Goal: Communication & Community: Answer question/provide support

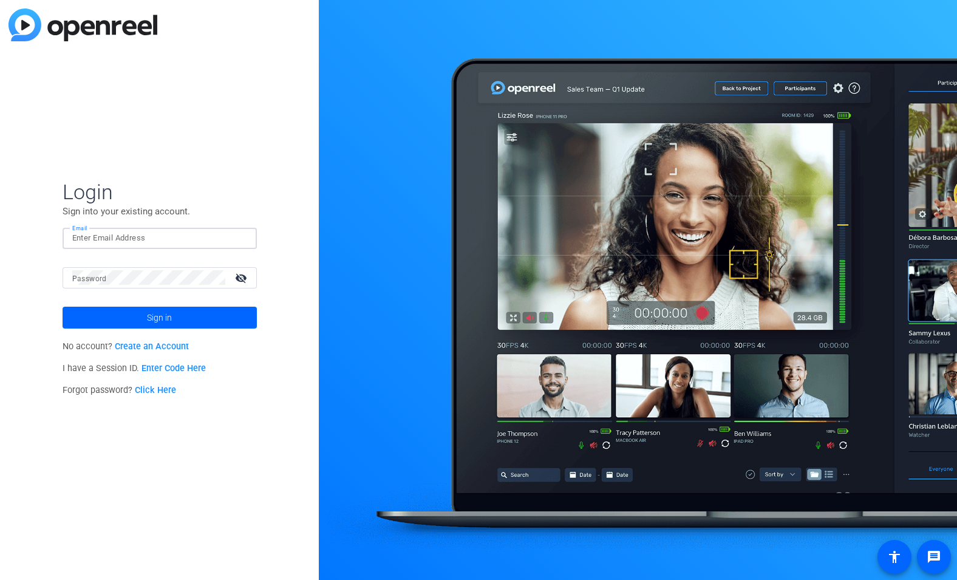
click at [204, 236] on input "Email" at bounding box center [159, 238] width 175 height 15
type input "m"
type input "jim@flyingmonkeysmedia.com"
click at [129, 320] on span at bounding box center [160, 317] width 194 height 29
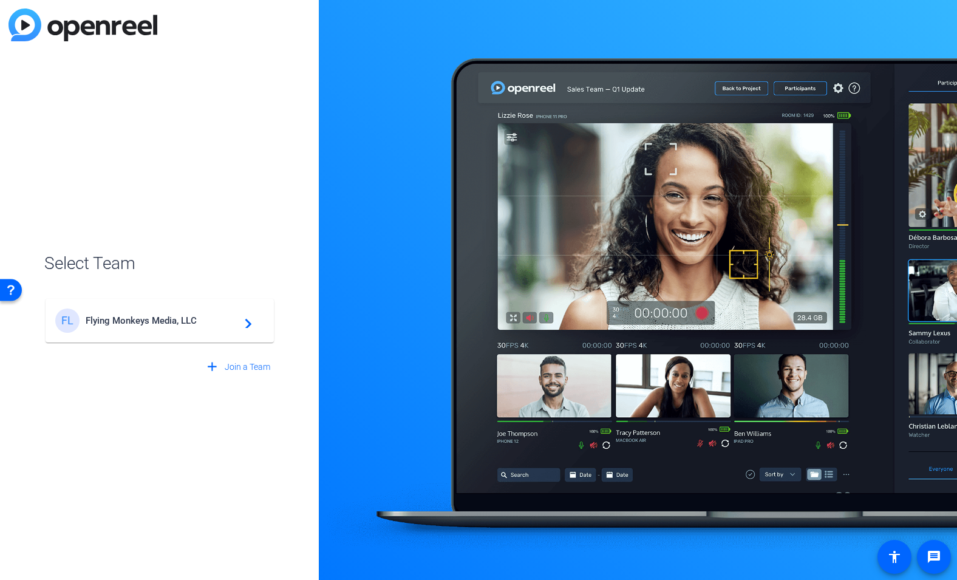
click at [112, 330] on div "FL Flying Monkeys Media, LLC navigate_next" at bounding box center [159, 320] width 209 height 24
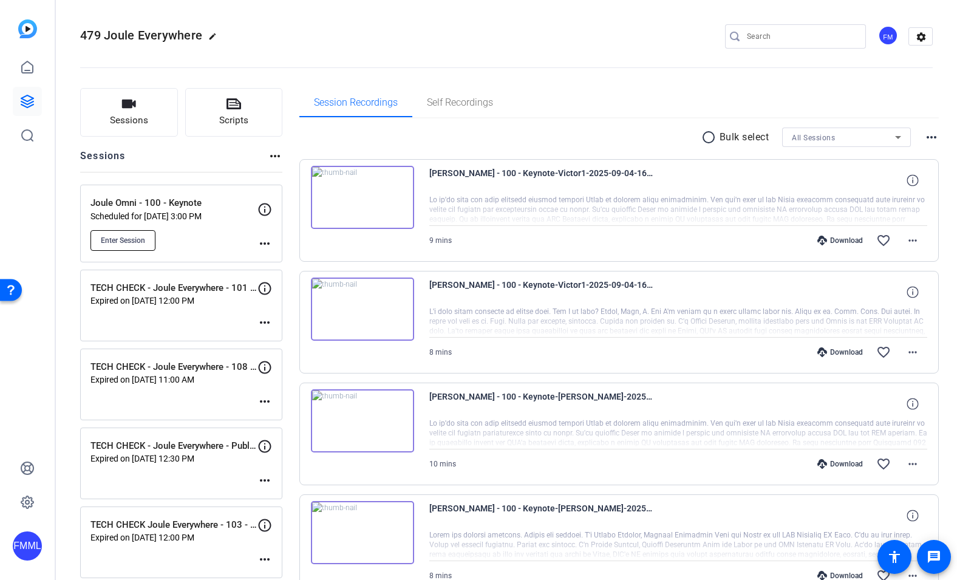
click at [132, 241] on span "Enter Session" at bounding box center [123, 241] width 44 height 10
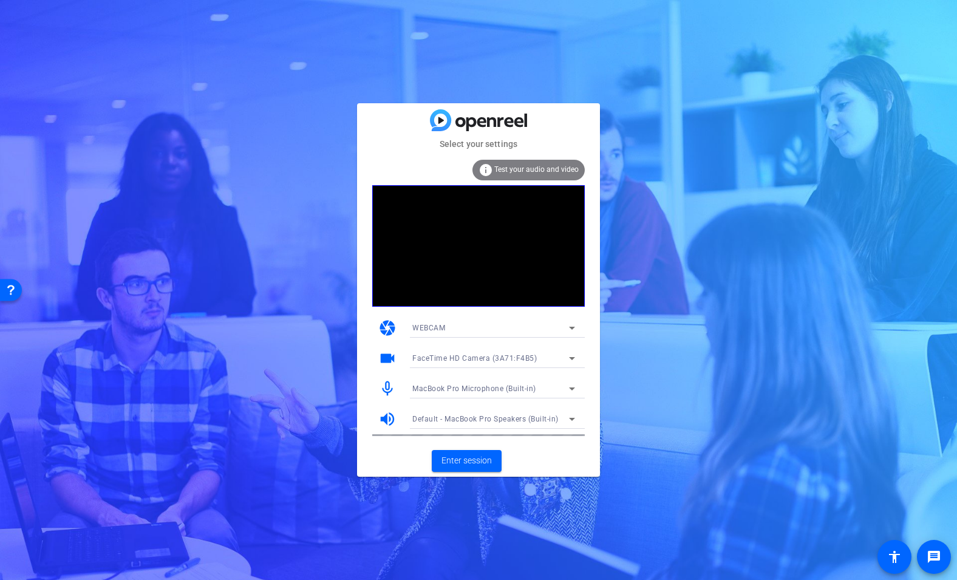
click at [717, 189] on div "Select your settings info Test your audio and video camera WEBCAM videocam Face…" at bounding box center [478, 290] width 957 height 580
click at [473, 461] on span "Enter session" at bounding box center [466, 460] width 50 height 13
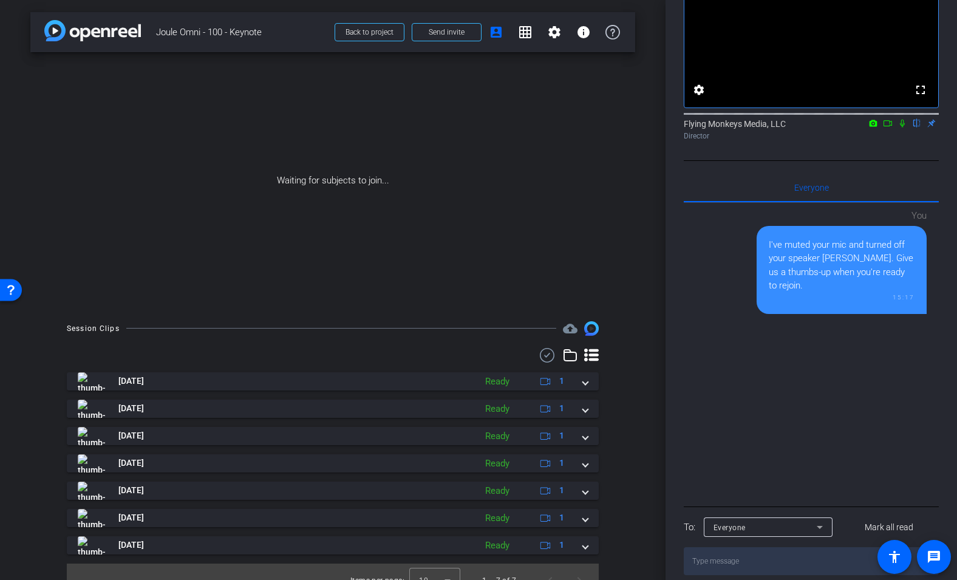
scroll to position [112, 0]
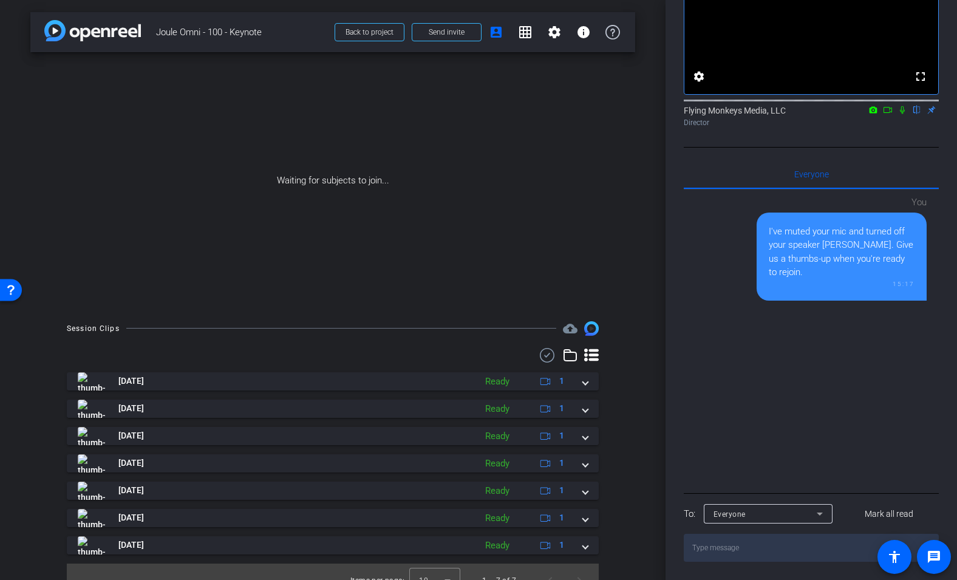
drag, startPoint x: 894, startPoint y: 283, endPoint x: 917, endPoint y: 283, distance: 22.5
click at [917, 283] on div "I've muted your mic and turned off your speaker [PERSON_NAME]. Give us a thumbs…" at bounding box center [841, 256] width 170 height 88
click at [932, 282] on div "You I've muted your mic and turned off your speaker [PERSON_NAME]. Give us a th…" at bounding box center [810, 339] width 255 height 300
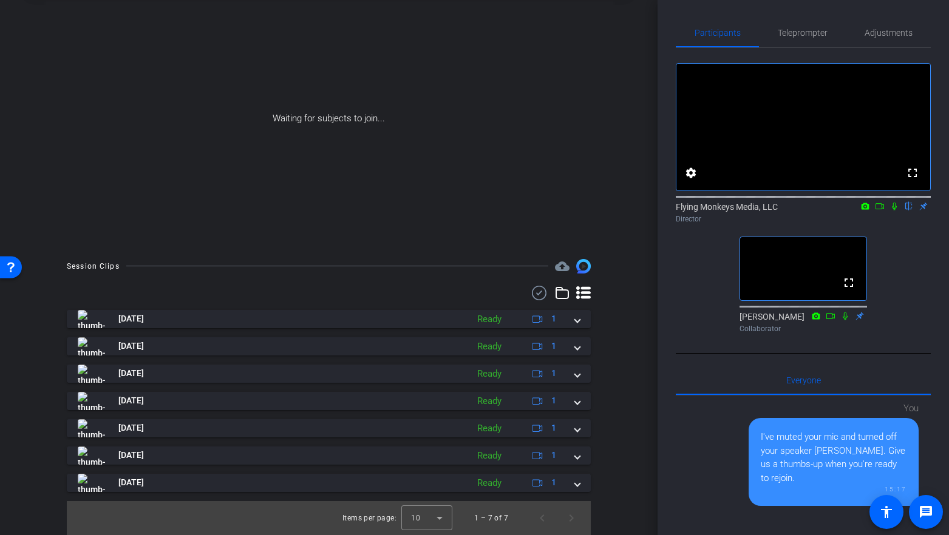
scroll to position [0, 0]
